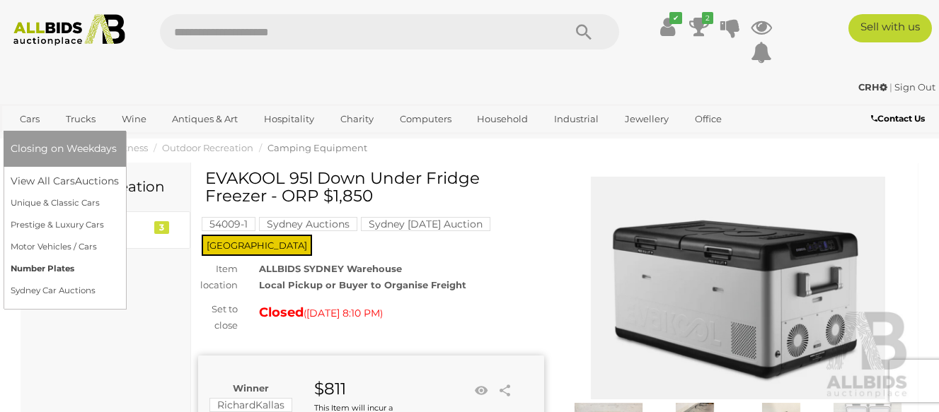
click at [50, 266] on link "Number Plates" at bounding box center [65, 269] width 108 height 22
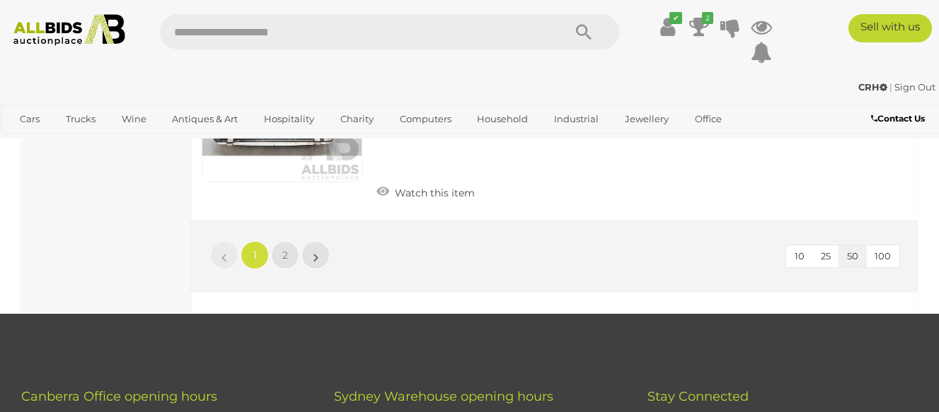
scroll to position [10540, 0]
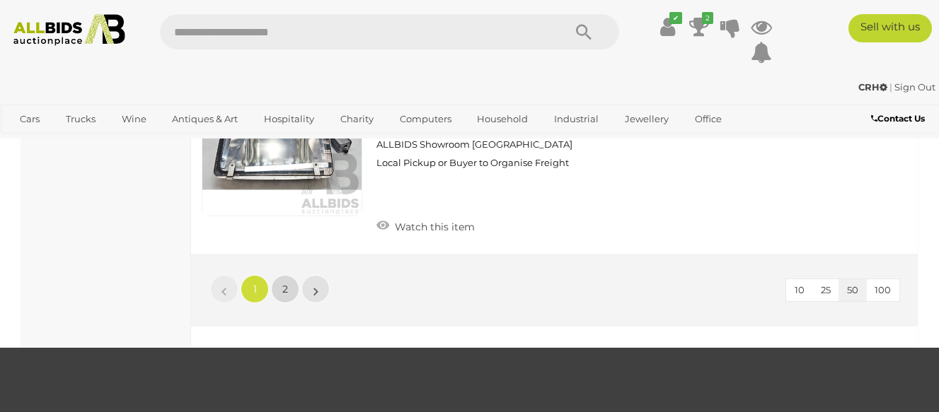
click at [285, 291] on span "2" at bounding box center [285, 289] width 6 height 13
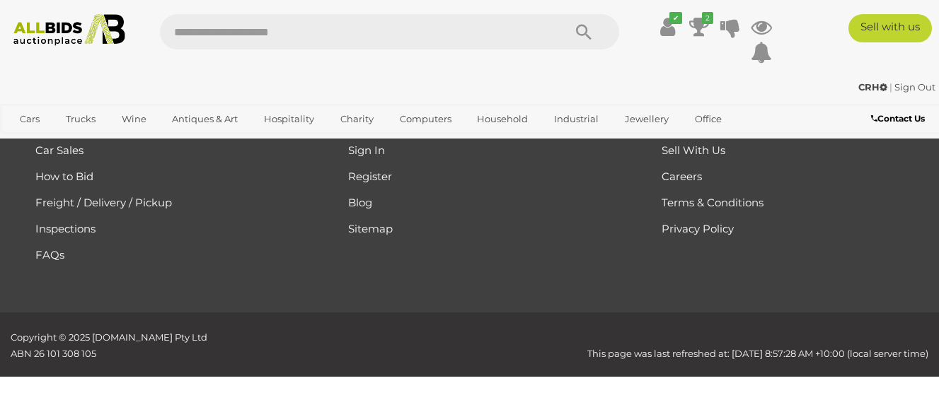
scroll to position [72, 0]
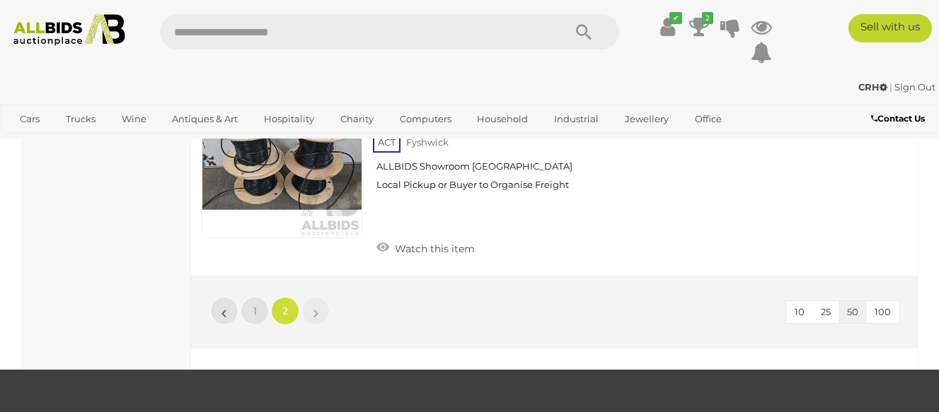
scroll to position [921, 0]
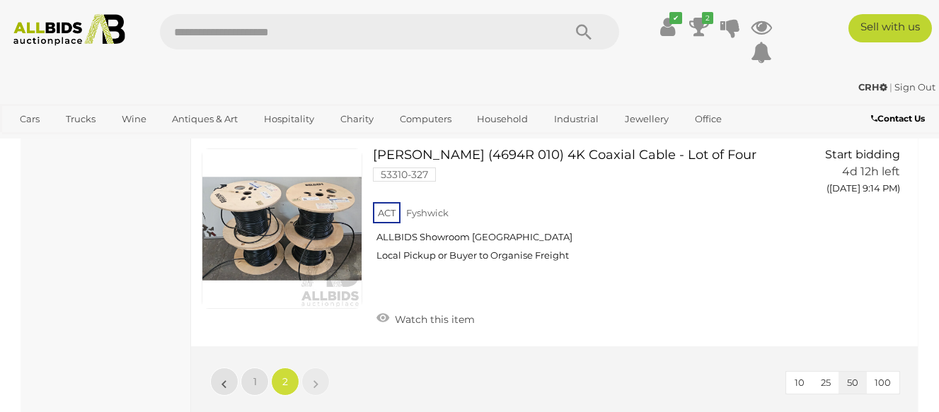
scroll to position [72, 0]
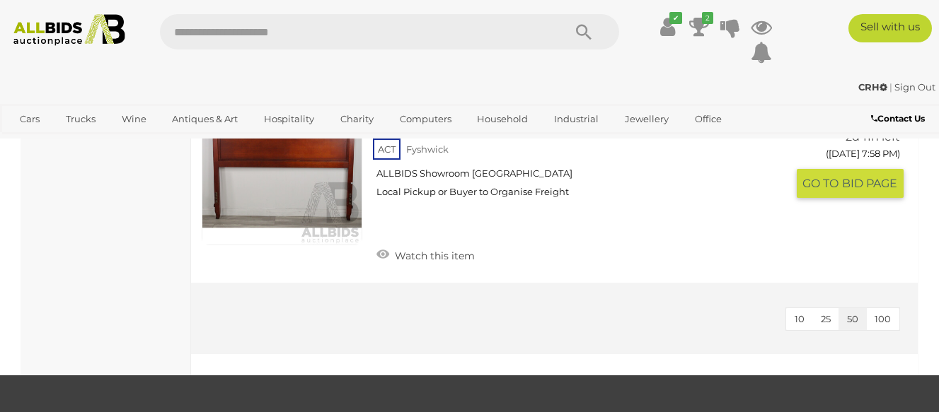
scroll to position [5022, 0]
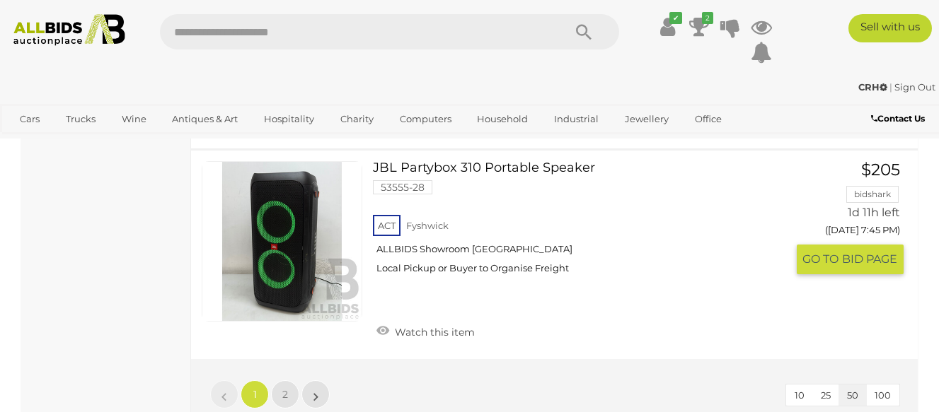
scroll to position [10823, 0]
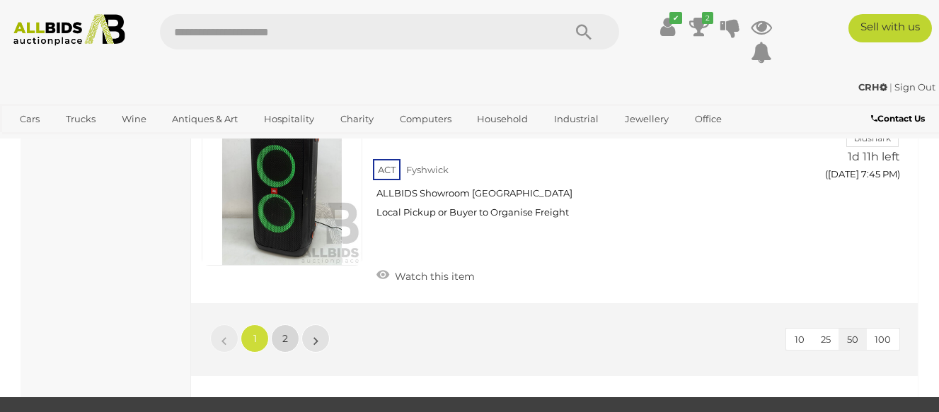
click at [282, 325] on link "2" at bounding box center [285, 339] width 28 height 28
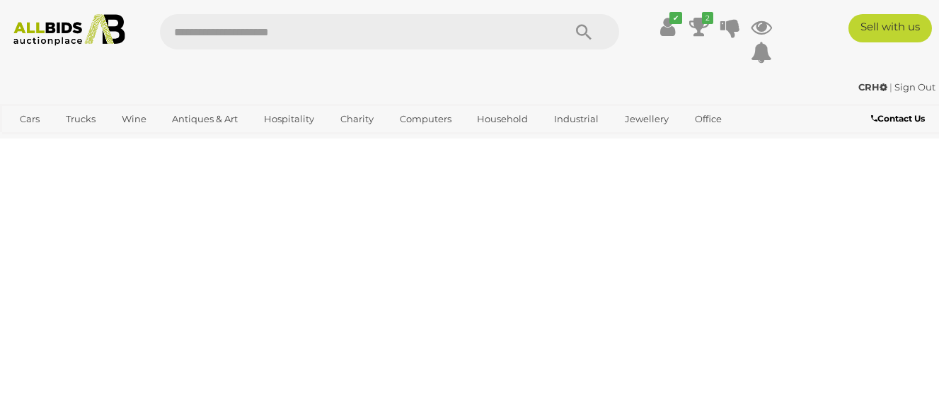
scroll to position [217, 0]
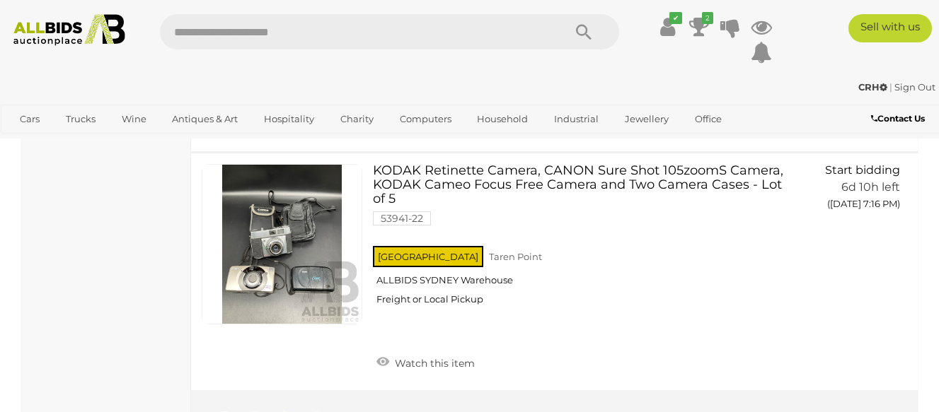
scroll to position [9908, 0]
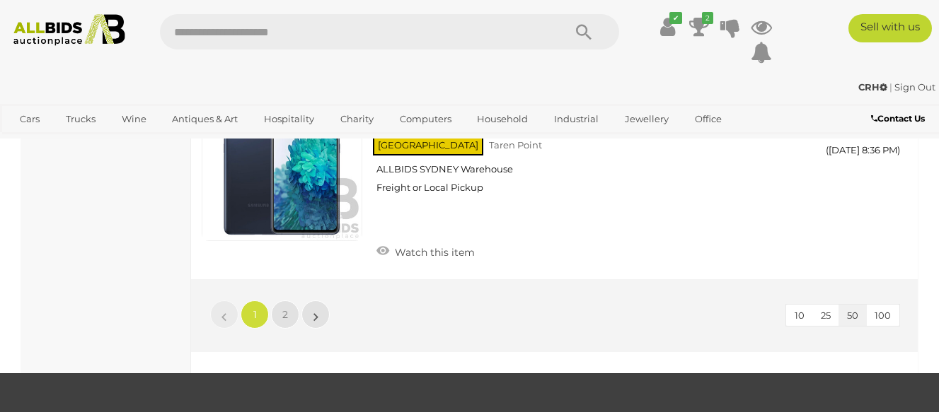
scroll to position [11035, 0]
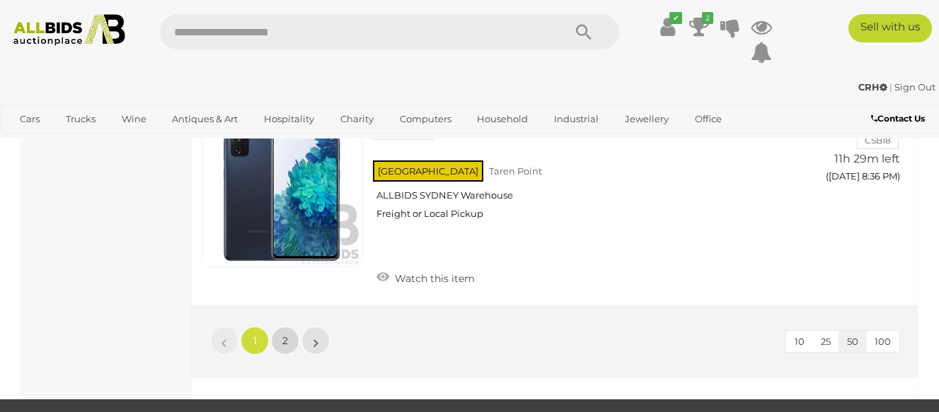
click at [282, 327] on link "2" at bounding box center [285, 341] width 28 height 28
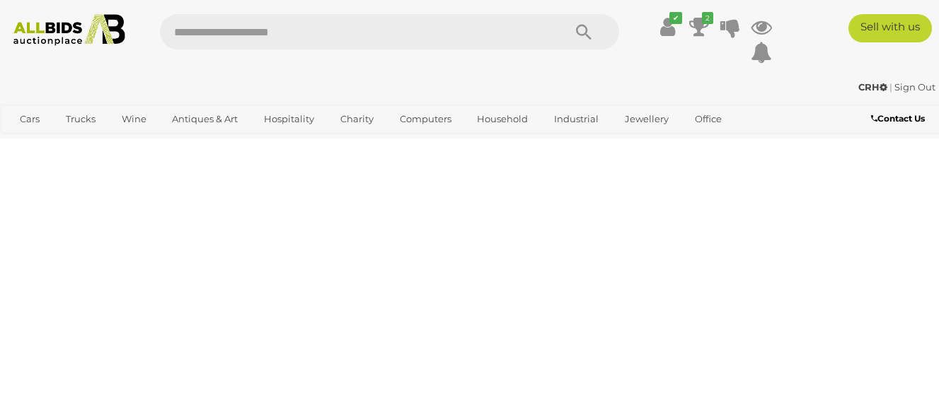
scroll to position [72, 0]
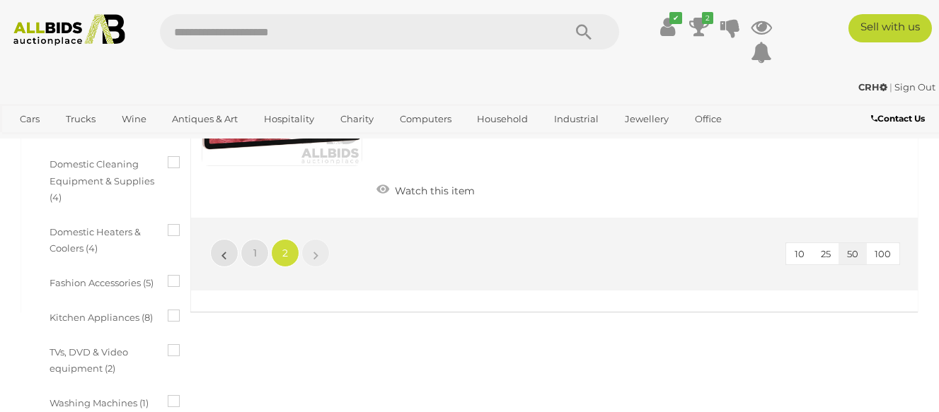
scroll to position [850, 0]
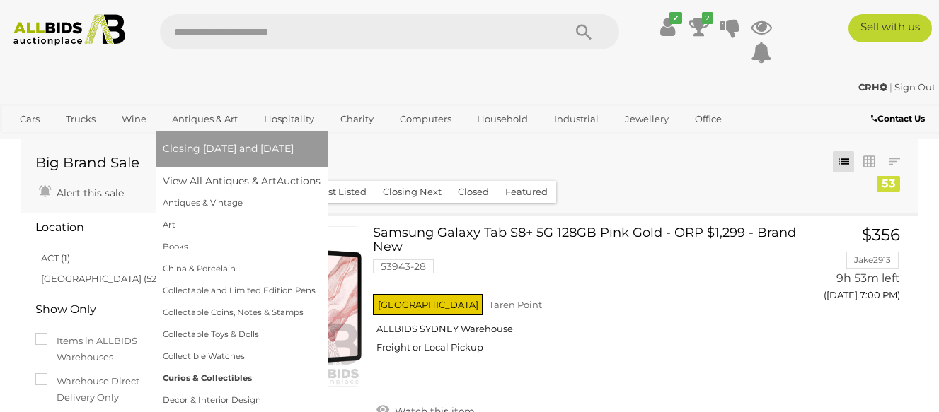
click at [223, 376] on link "Curios & Collectibles" at bounding box center [242, 379] width 158 height 22
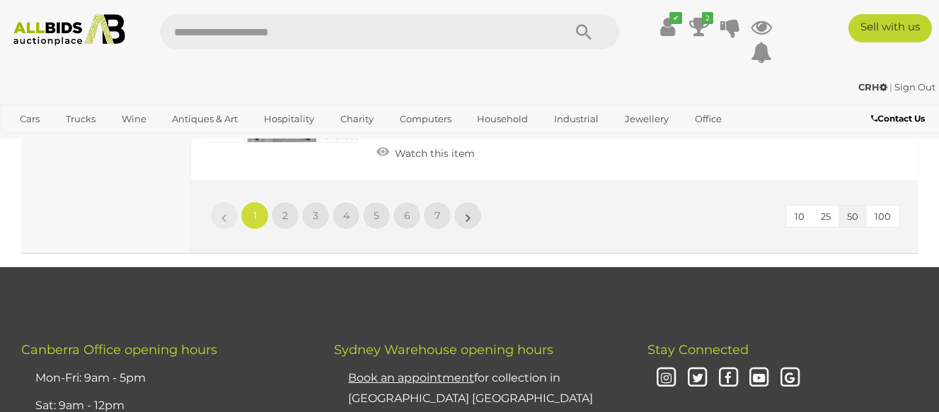
scroll to position [11389, 0]
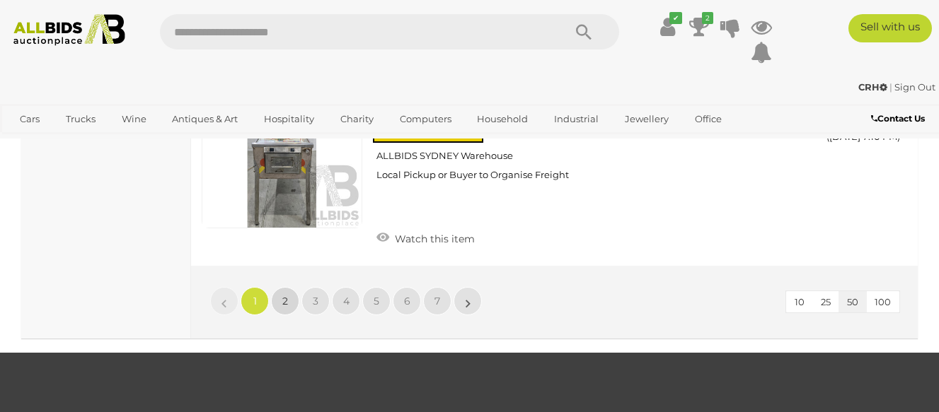
click at [286, 295] on span "2" at bounding box center [285, 301] width 6 height 13
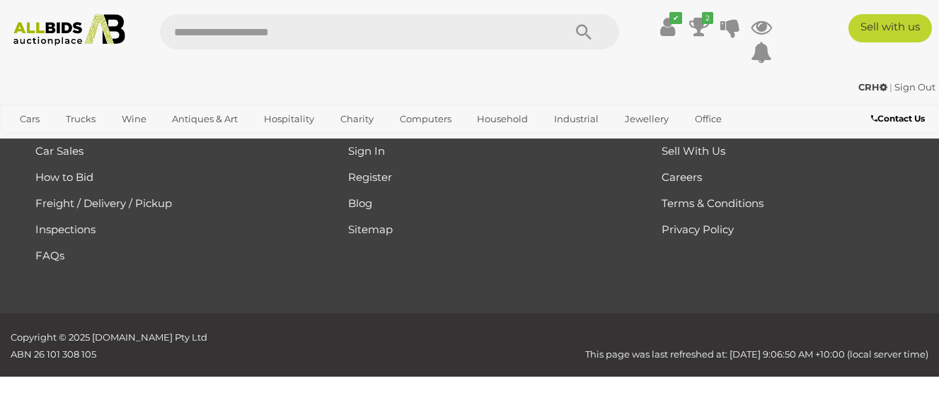
scroll to position [204, 0]
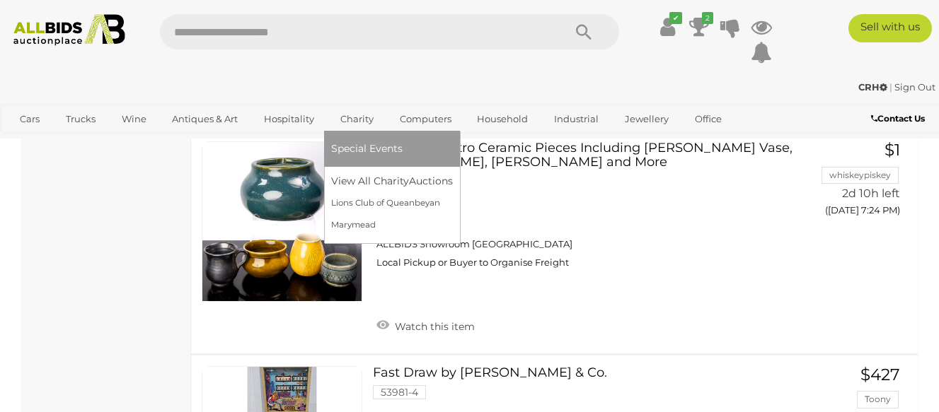
scroll to position [4661, 0]
